Goal: Information Seeking & Learning: Learn about a topic

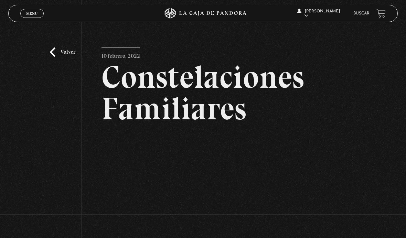
click at [31, 11] on span "Menu" at bounding box center [31, 13] width 11 height 4
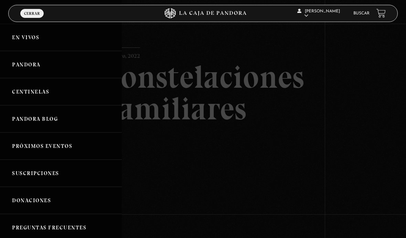
click at [58, 91] on link "Centinelas" at bounding box center [61, 91] width 122 height 27
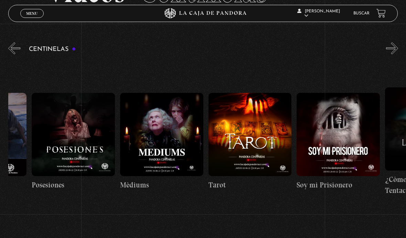
scroll to position [0, 5450]
click at [374, 10] on div "Susana Lopez Rojas En vivos Pandora Centinelas Mi cuenta Salir Buscar" at bounding box center [325, 13] width 122 height 21
click at [360, 13] on link "Buscar" at bounding box center [361, 13] width 16 height 4
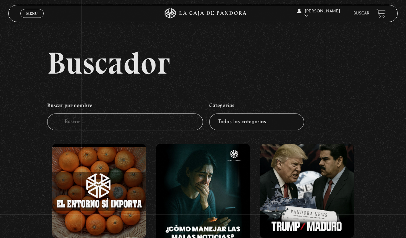
click at [135, 130] on input "Buscador" at bounding box center [125, 121] width 156 height 17
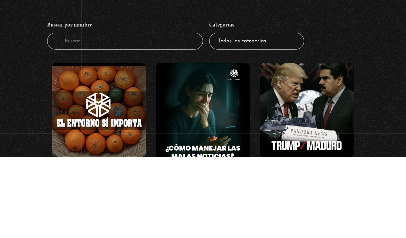
scroll to position [81, 0]
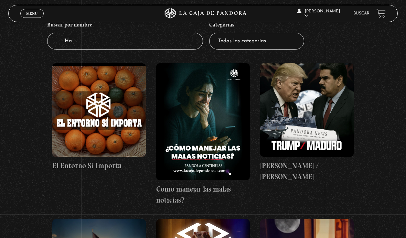
type input "Har"
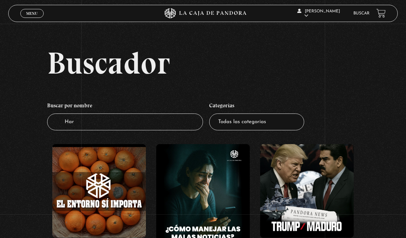
click at [135, 128] on input "Har" at bounding box center [125, 121] width 156 height 17
type input "Harp"
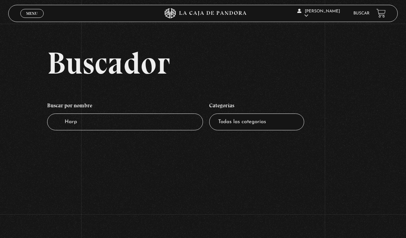
click at [165, 130] on input "Harp" at bounding box center [125, 121] width 156 height 17
type input "H"
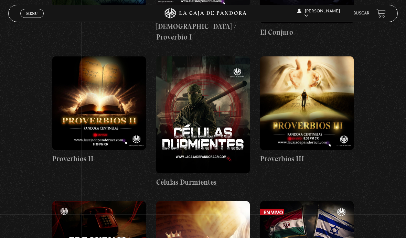
scroll to position [531, 0]
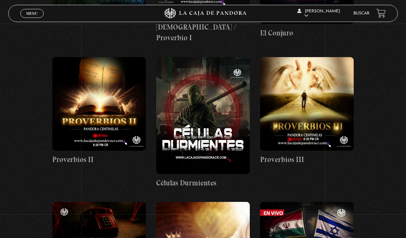
click at [230, 138] on figure at bounding box center [202, 115] width 93 height 117
